Goal: Information Seeking & Learning: Learn about a topic

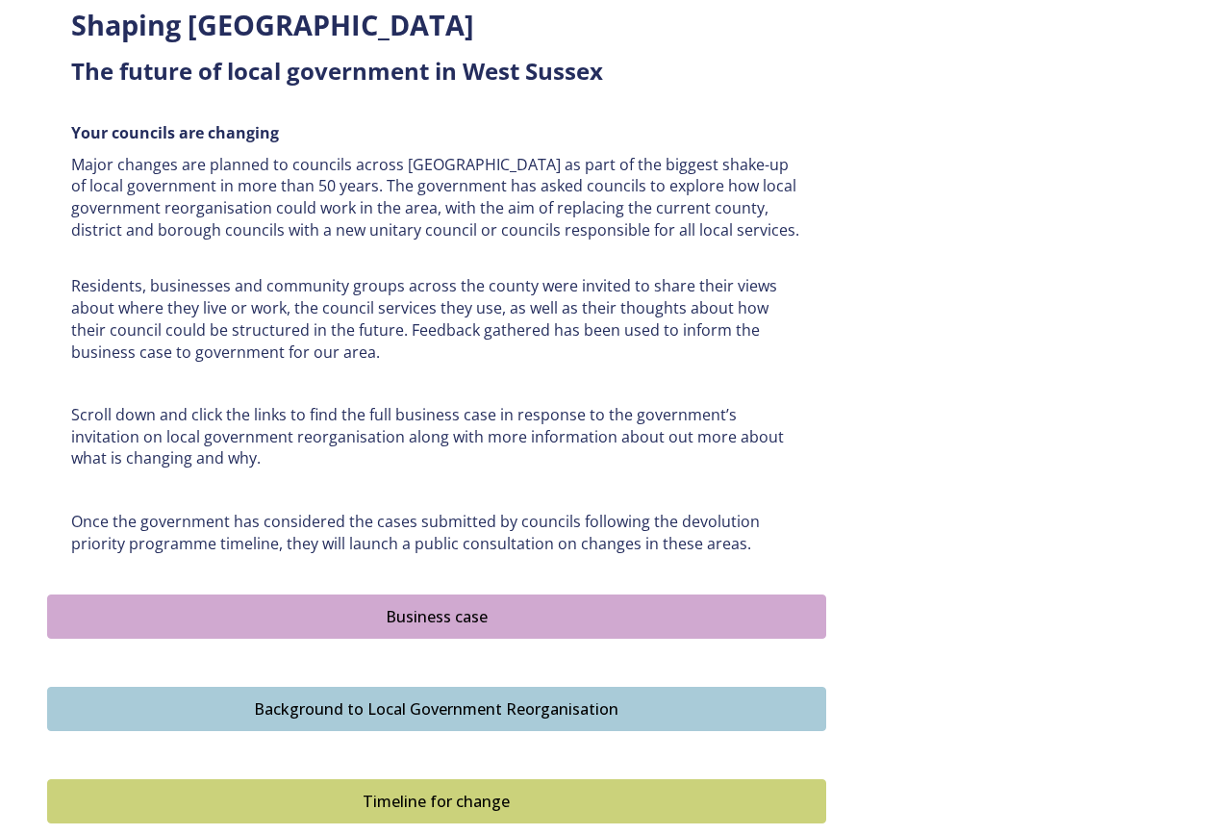
scroll to position [1058, 0]
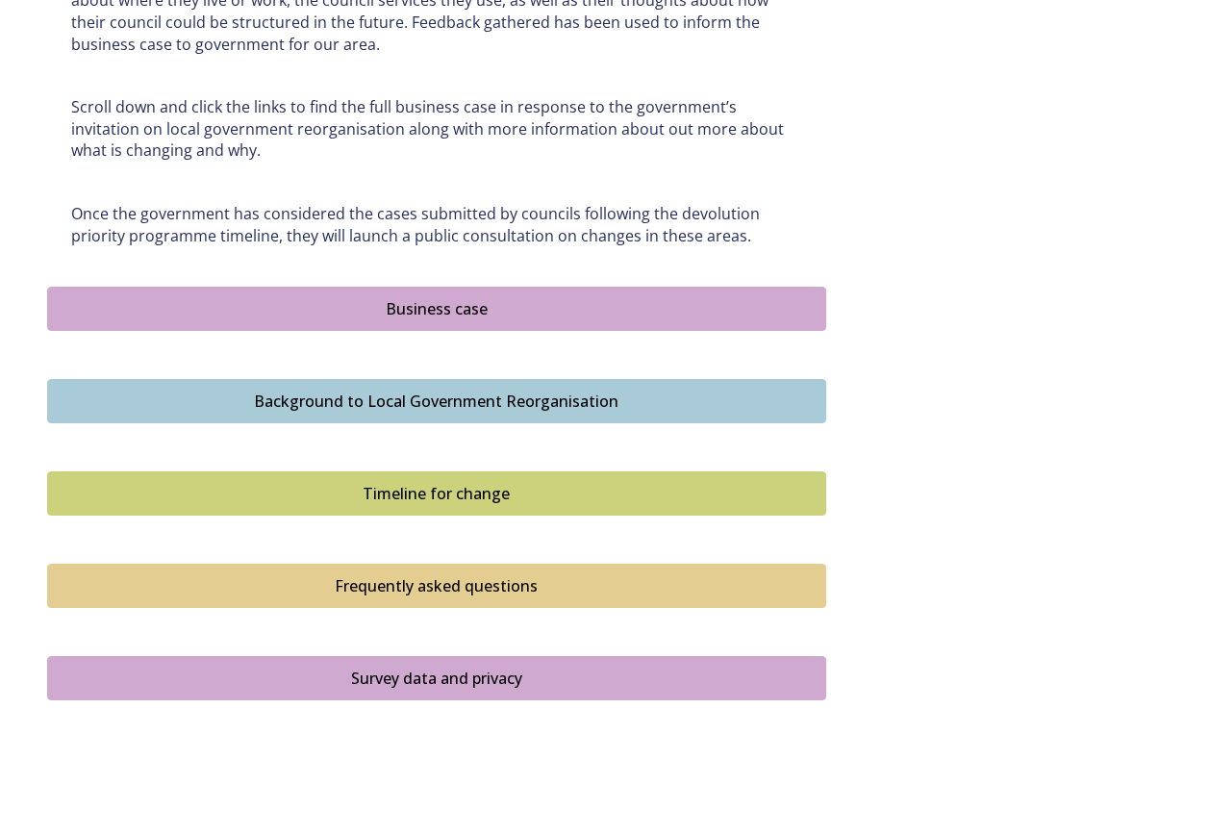
click at [430, 300] on div "Business case" at bounding box center [437, 308] width 758 height 23
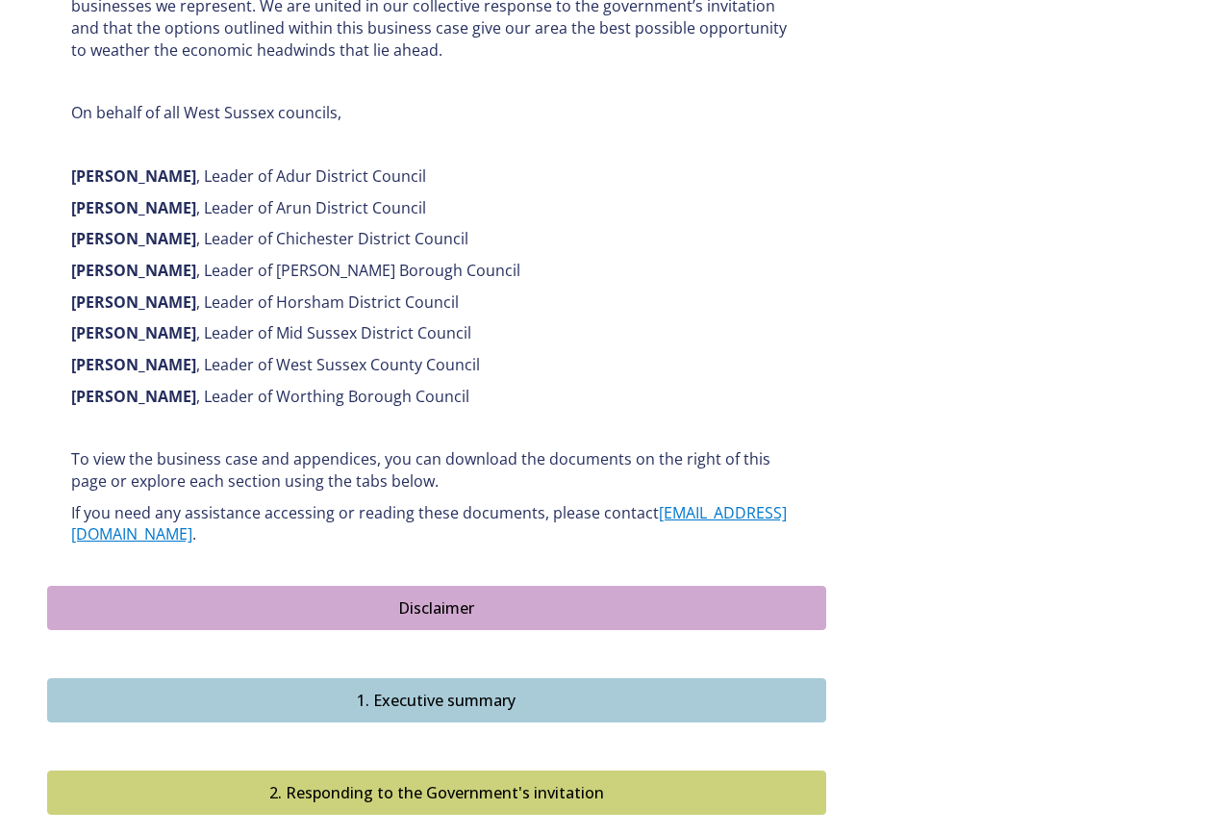
scroll to position [1346, 0]
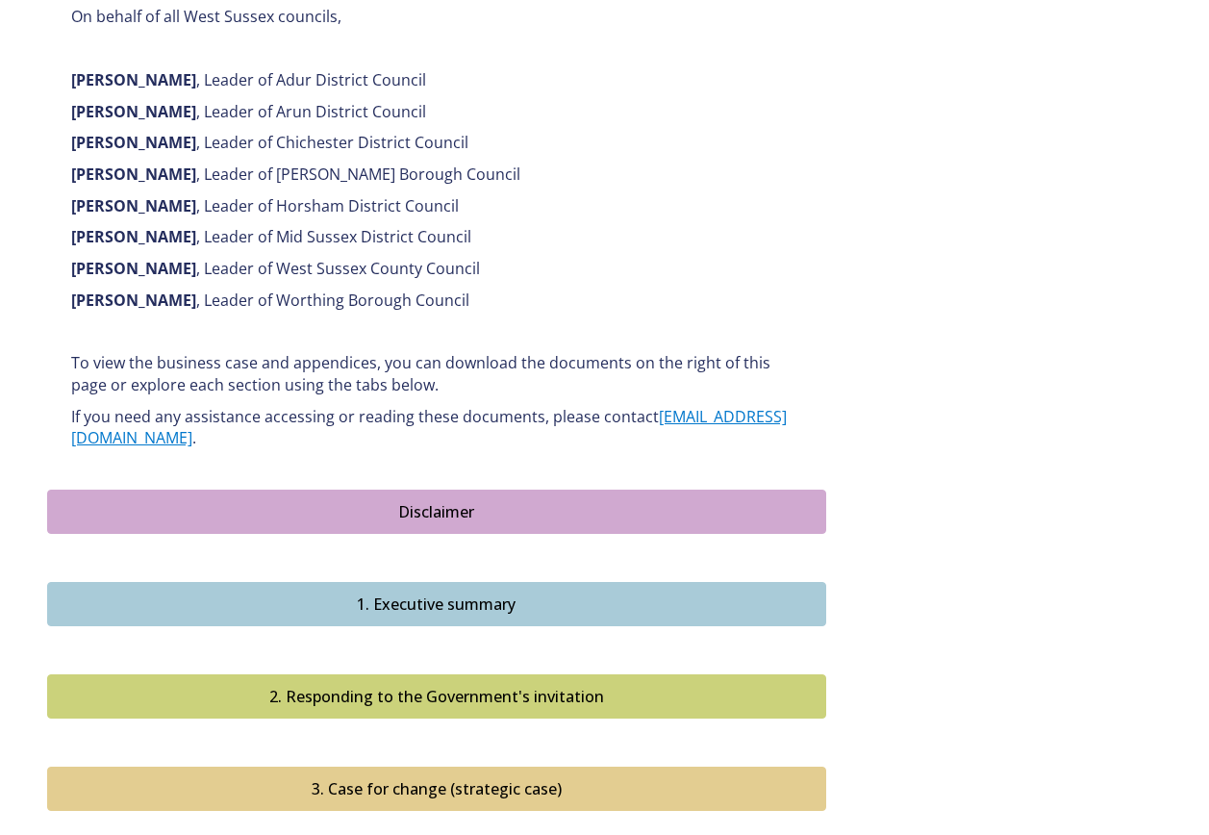
click at [437, 592] on div "1. Executive summary" at bounding box center [437, 603] width 758 height 23
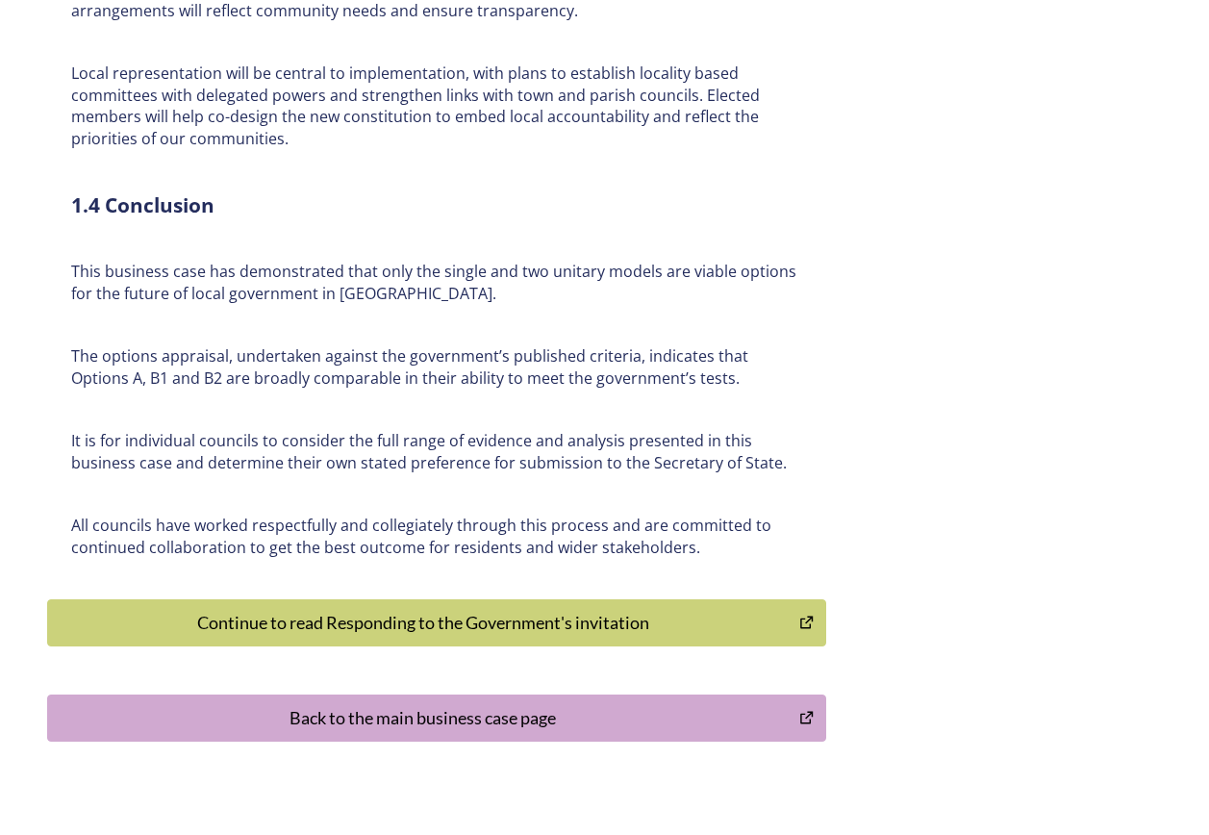
scroll to position [4469, 0]
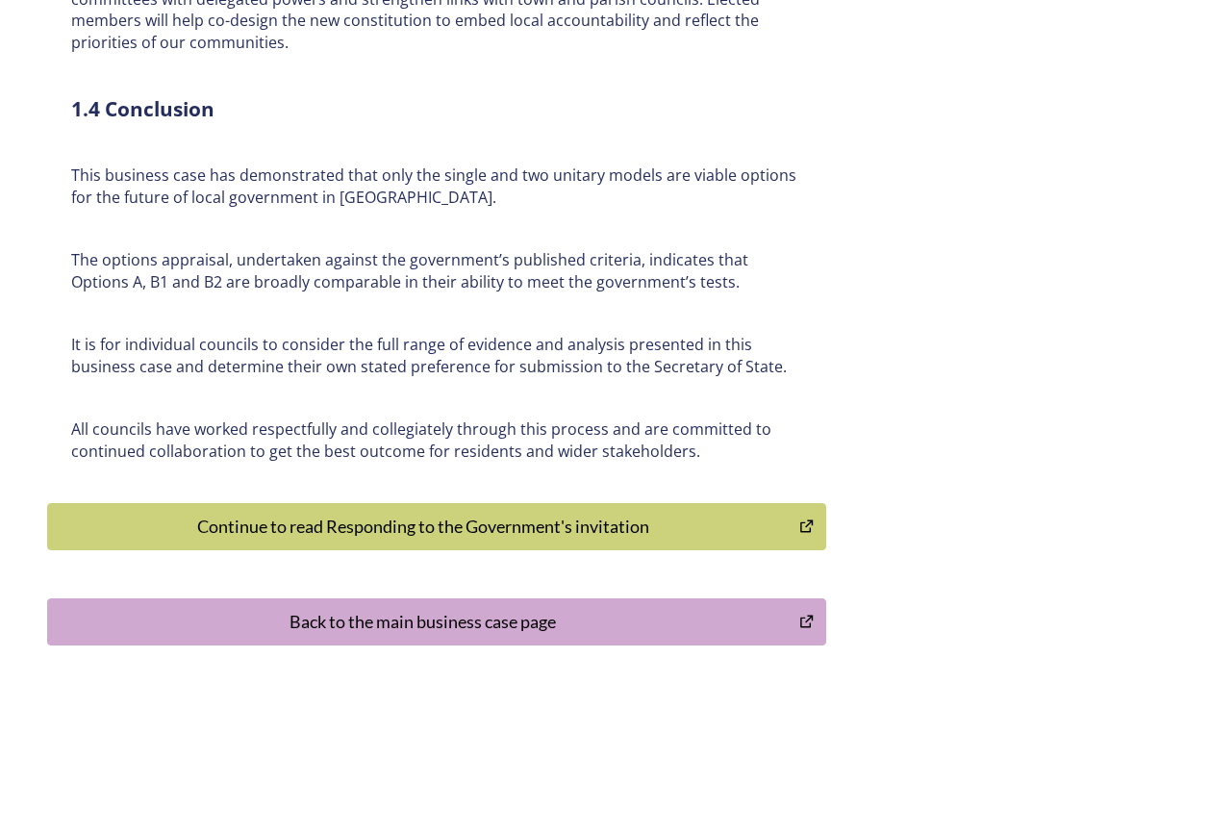
click at [418, 514] on div "Continue to read Responding to the Government's invitation" at bounding box center [424, 527] width 732 height 26
